Goal: Find specific page/section: Find specific page/section

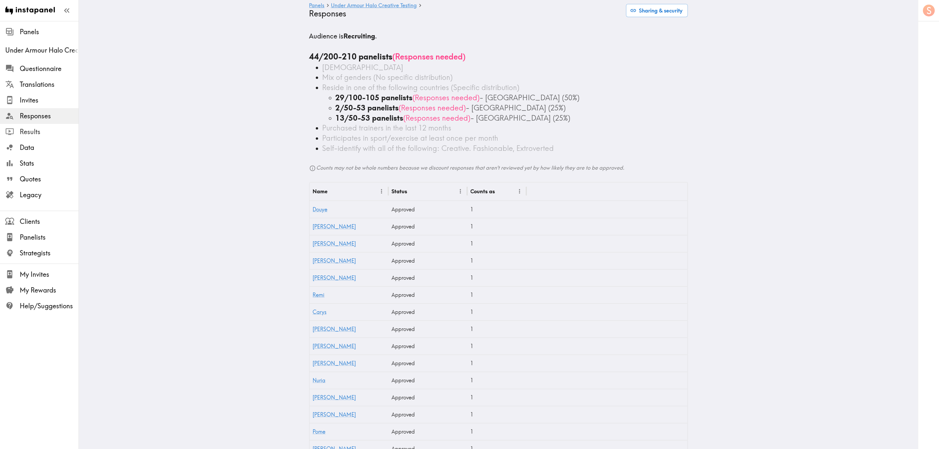
click at [42, 129] on span "Results" at bounding box center [49, 131] width 59 height 9
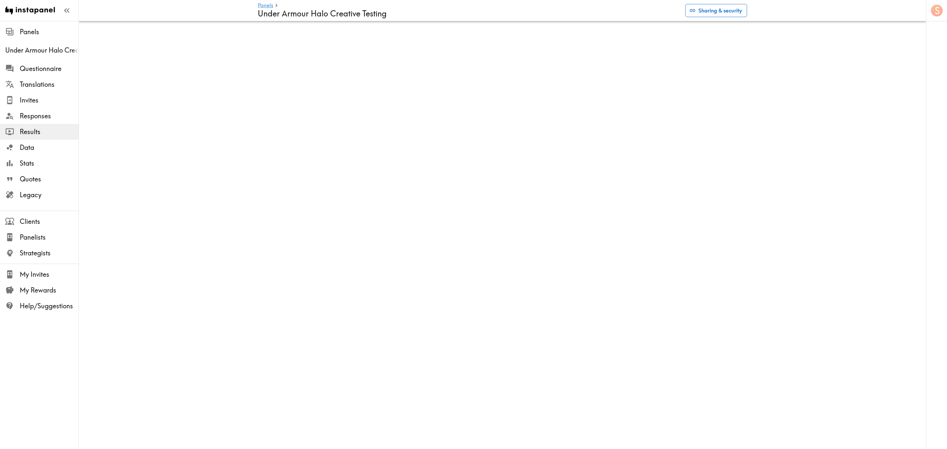
click at [568, 13] on icon "button" at bounding box center [692, 10] width 7 height 7
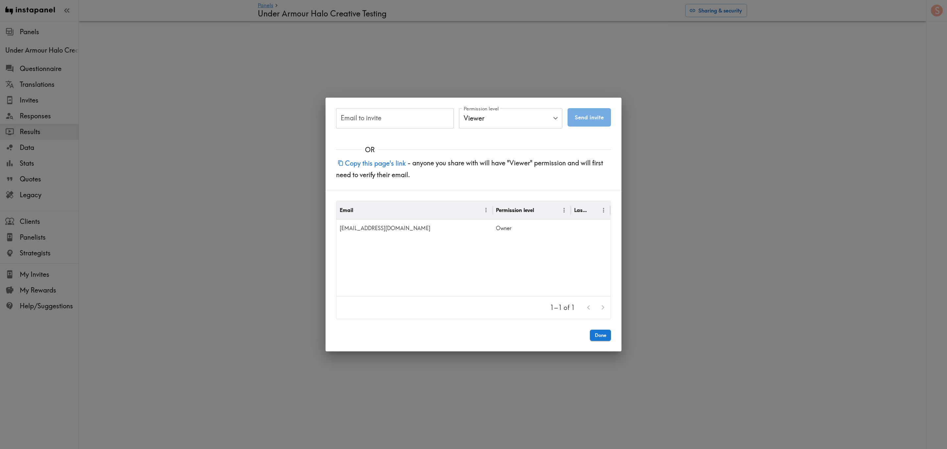
click at [568, 209] on div "Email to invite Email to invite Permission level Viewer Viewer Permission level…" at bounding box center [473, 224] width 947 height 449
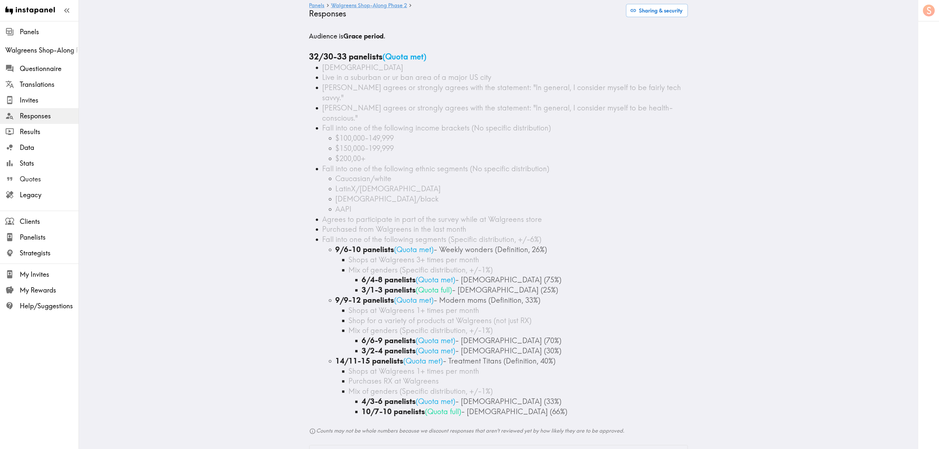
click at [44, 177] on span "Quotes" at bounding box center [49, 179] width 59 height 9
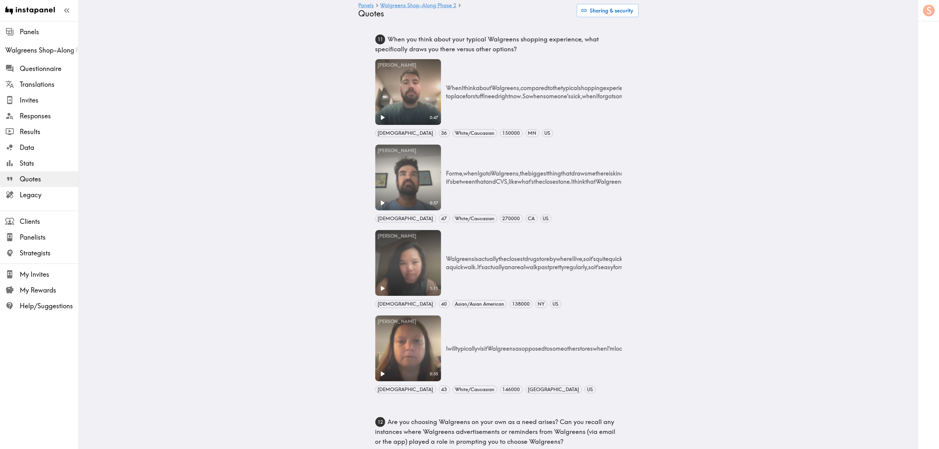
drag, startPoint x: 280, startPoint y: 115, endPoint x: 245, endPoint y: 142, distance: 44.1
